Goal: Check status: Check status

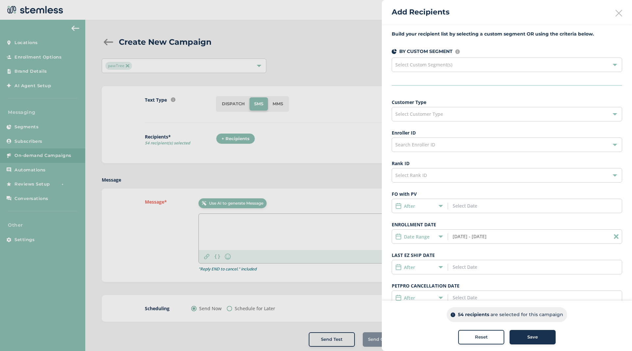
scroll to position [49, 0]
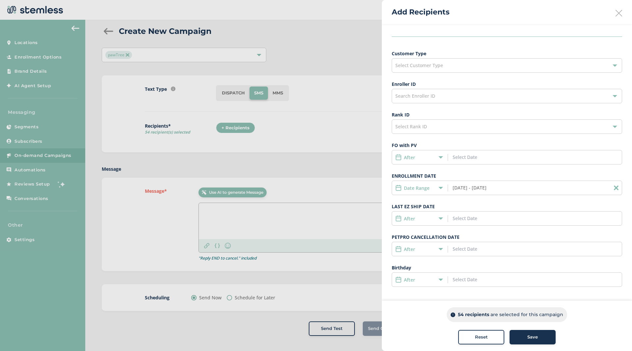
click at [472, 191] on input "[DATE] - [DATE]" at bounding box center [482, 187] width 60 height 7
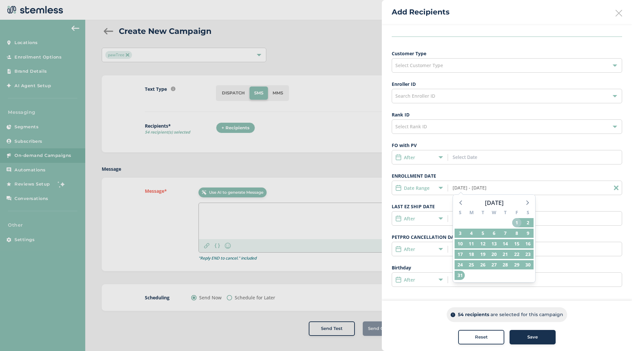
click at [516, 221] on span "1" at bounding box center [516, 222] width 9 height 9
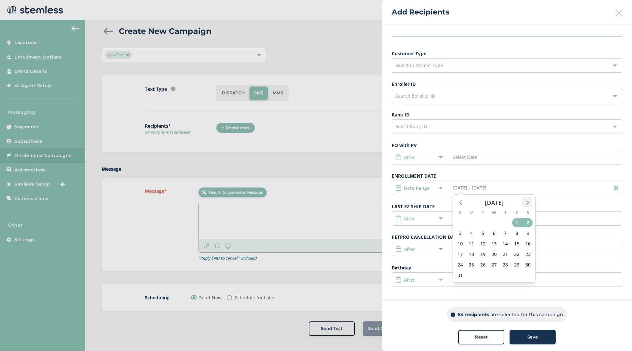
click at [528, 200] on icon at bounding box center [526, 202] width 9 height 9
click at [469, 224] on span "1" at bounding box center [471, 222] width 9 height 9
click at [474, 191] on input "[DATE] - [DATE]" at bounding box center [482, 187] width 60 height 7
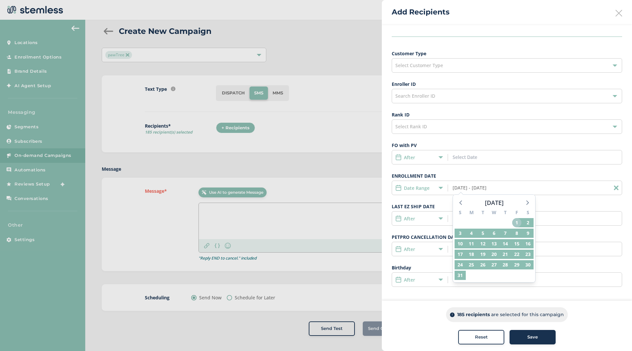
click at [518, 224] on span "1" at bounding box center [516, 222] width 9 height 9
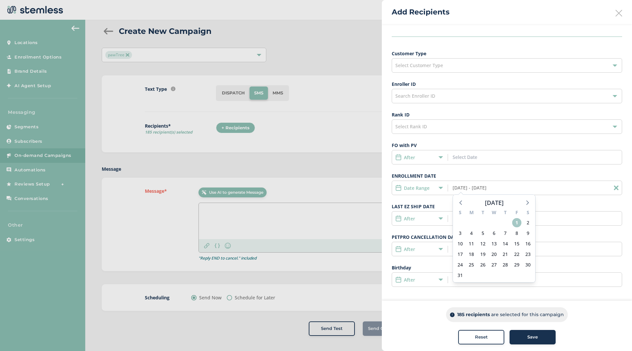
click at [519, 222] on span "1" at bounding box center [516, 222] width 9 height 9
type input "[DATE] - [DATE]"
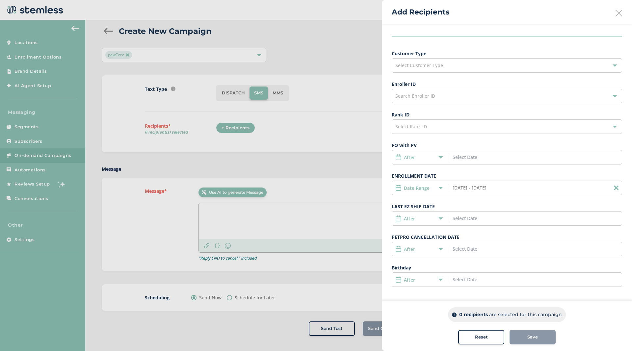
click at [475, 192] on div "Date Range [DATE] - [DATE]" at bounding box center [507, 188] width 230 height 14
click at [614, 189] on icon at bounding box center [616, 188] width 5 height 5
click at [470, 186] on input at bounding box center [482, 187] width 60 height 7
click at [527, 202] on icon at bounding box center [527, 202] width 3 height 5
click at [472, 221] on span "1" at bounding box center [471, 222] width 9 height 9
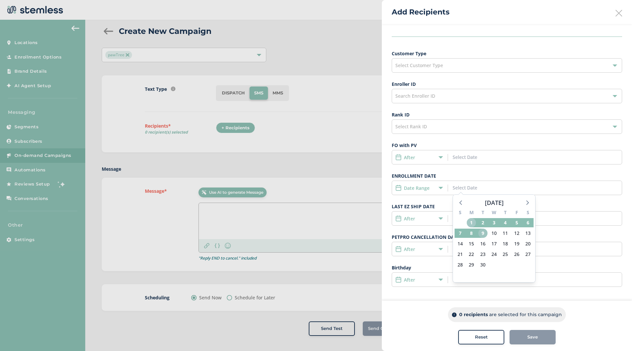
drag, startPoint x: 472, startPoint y: 222, endPoint x: 483, endPoint y: 233, distance: 14.9
click at [483, 233] on div "S M T W T F S 31 1 2 3 4 5 6 7 8 9 10 11 12 13 14 15 16 17 18 19 20 21 22 23 24…" at bounding box center [494, 244] width 82 height 75
click at [482, 233] on span "9" at bounding box center [482, 233] width 9 height 9
type input "[DATE] - [DATE]"
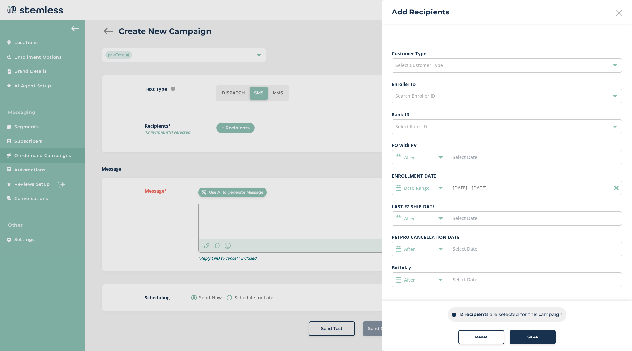
click at [201, 149] on div at bounding box center [316, 175] width 632 height 351
